Goal: Find specific page/section: Find specific page/section

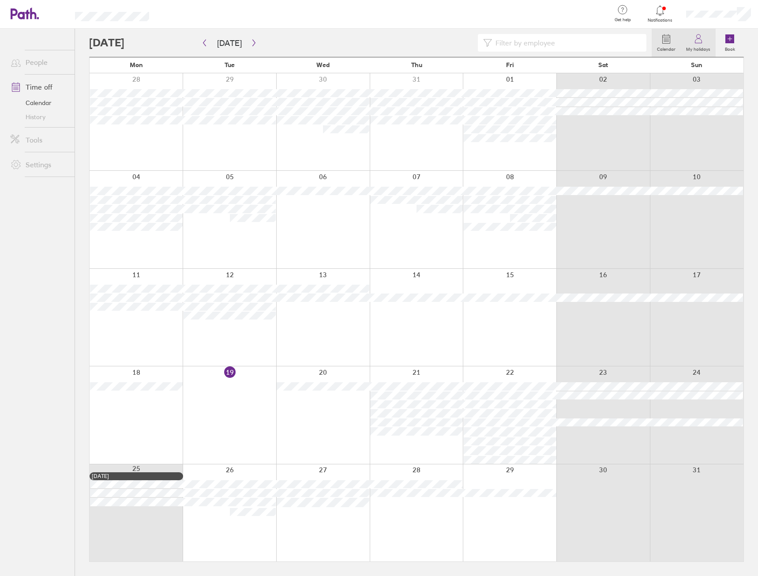
click at [693, 42] on link "My holidays" at bounding box center [698, 43] width 35 height 28
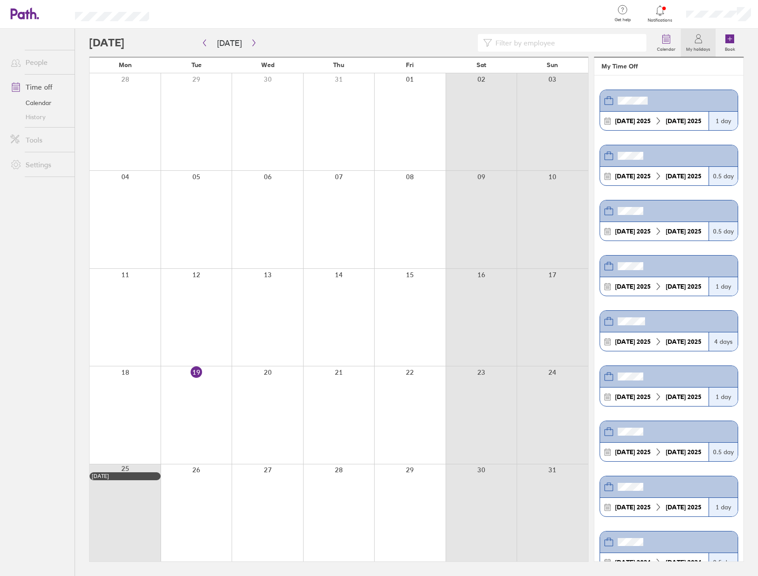
click at [747, 5] on div at bounding box center [718, 14] width 79 height 28
click at [719, 35] on link "My profile" at bounding box center [714, 40] width 88 height 23
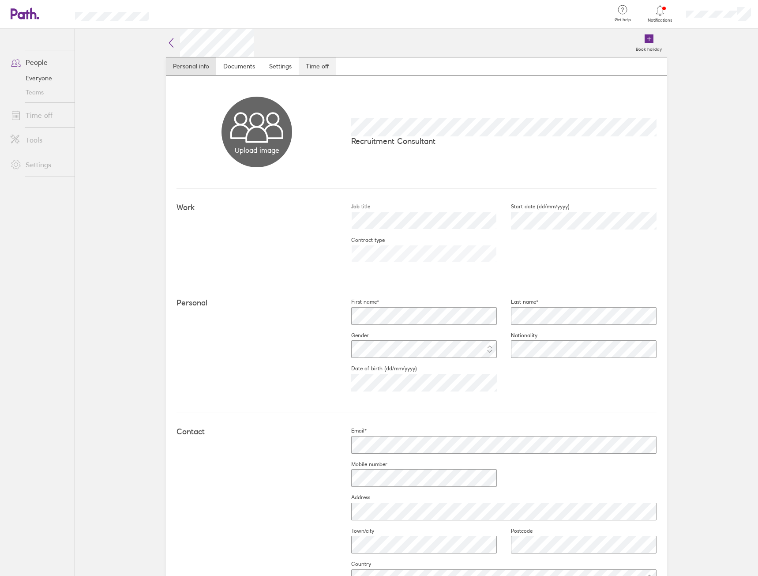
click at [301, 62] on link "Time off" at bounding box center [317, 66] width 37 height 18
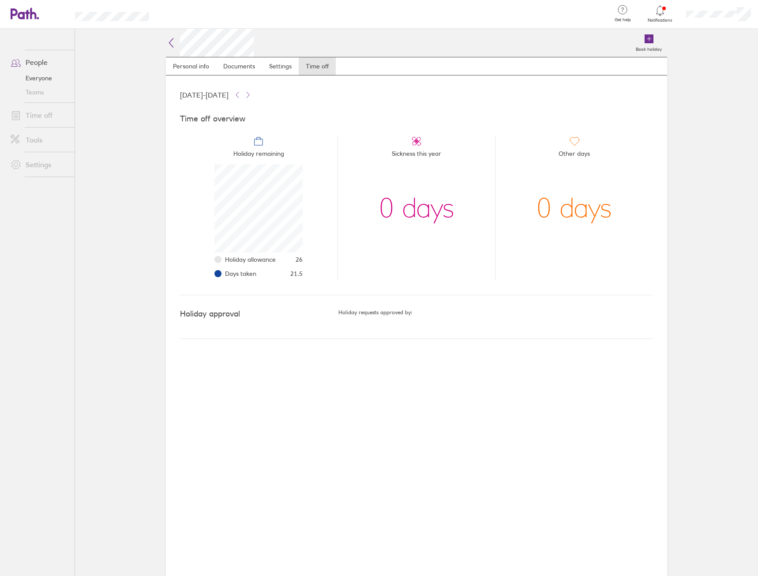
scroll to position [88, 88]
